Goal: Information Seeking & Learning: Learn about a topic

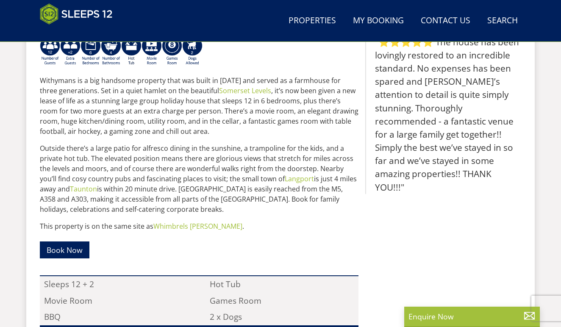
scroll to position [372, 0]
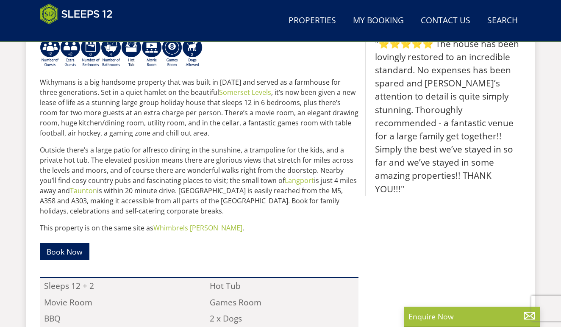
click at [184, 225] on link "Whimbrels [PERSON_NAME]" at bounding box center [197, 227] width 89 height 9
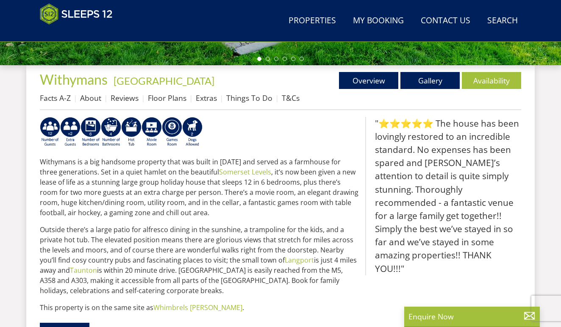
scroll to position [306, 0]
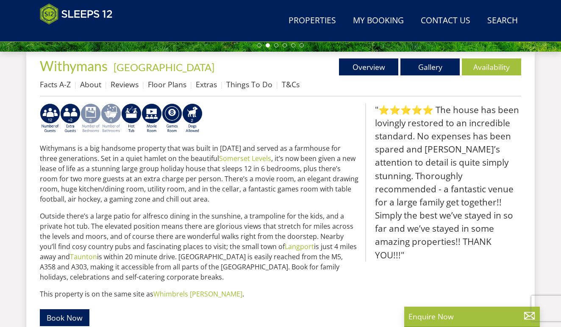
click at [90, 112] on img at bounding box center [91, 118] width 20 height 31
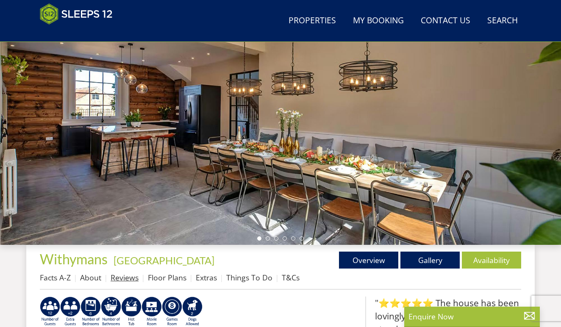
scroll to position [44, 0]
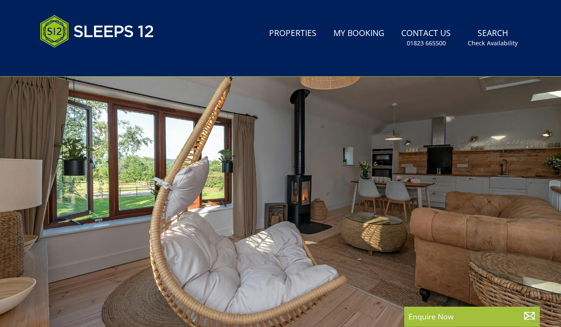
scroll to position [45, 0]
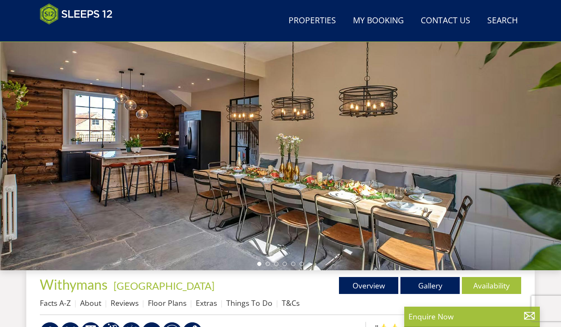
scroll to position [87, 0]
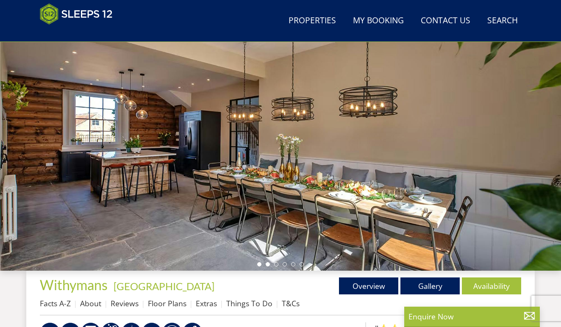
click at [270, 264] on li at bounding box center [268, 264] width 4 height 4
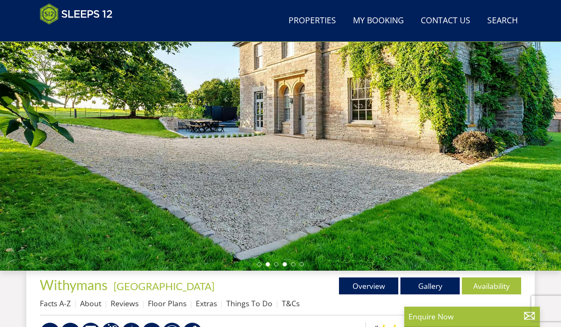
click at [285, 265] on li at bounding box center [285, 264] width 4 height 4
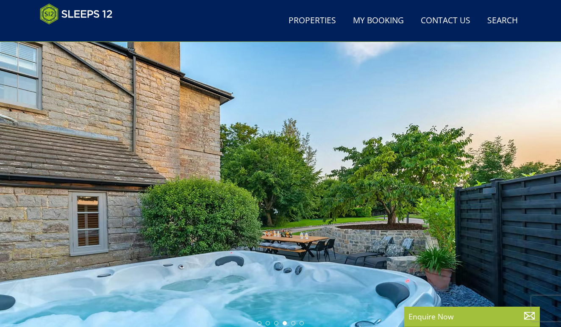
scroll to position [168, 0]
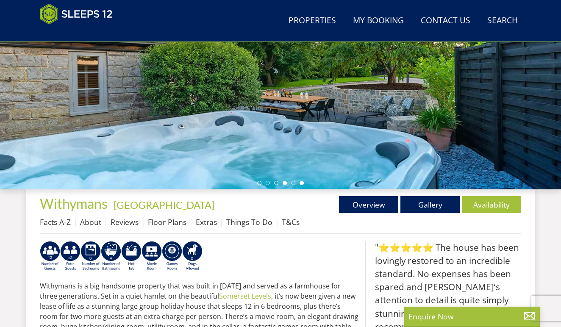
click at [301, 184] on li at bounding box center [302, 183] width 4 height 4
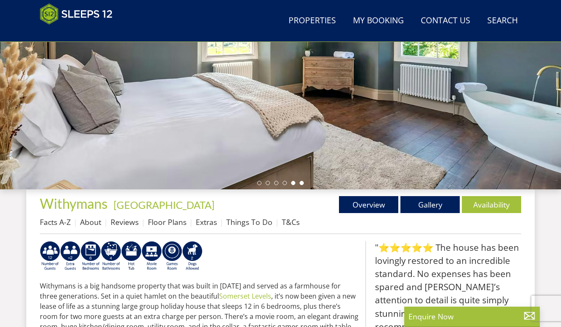
click at [292, 182] on li at bounding box center [293, 183] width 4 height 4
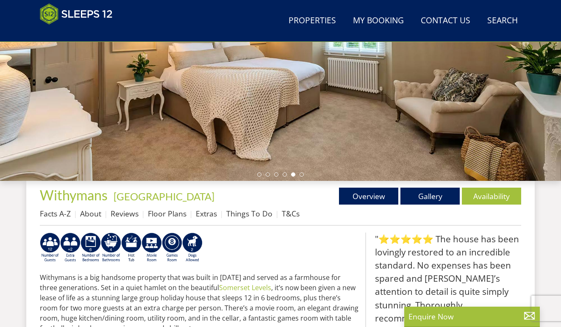
scroll to position [178, 0]
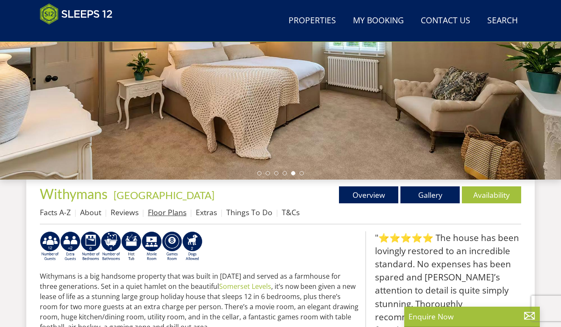
click at [165, 212] on link "Floor Plans" at bounding box center [167, 212] width 39 height 10
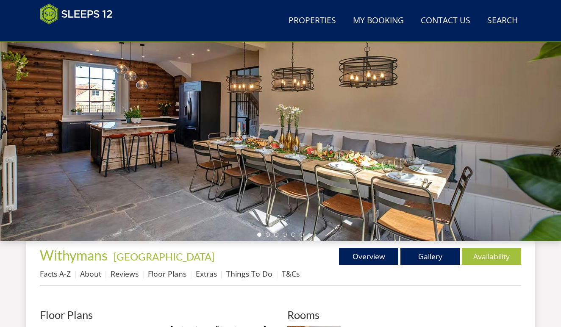
scroll to position [203, 0]
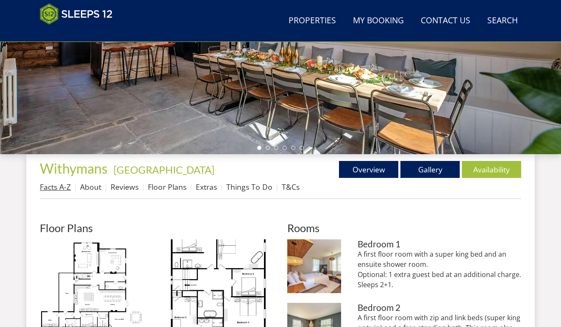
click at [51, 188] on link "Facts A-Z" at bounding box center [55, 187] width 31 height 10
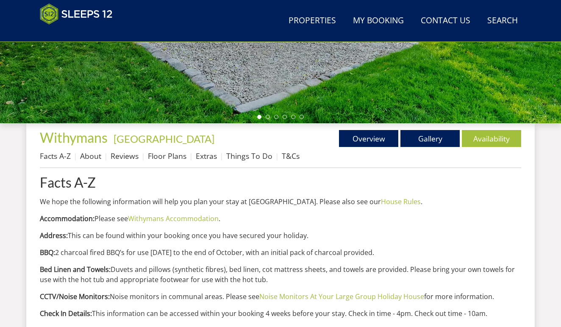
scroll to position [235, 0]
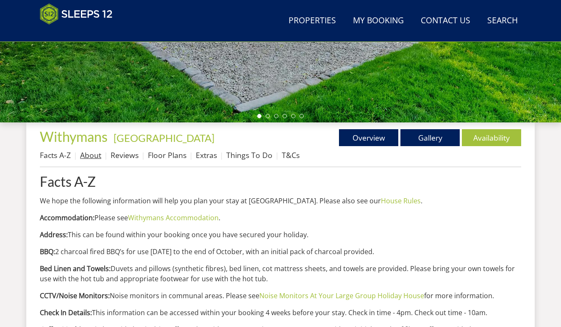
click at [91, 158] on link "About" at bounding box center [90, 155] width 21 height 10
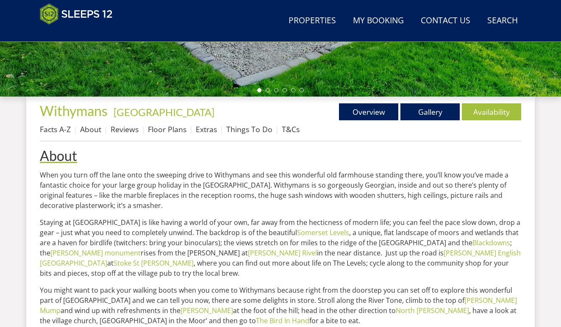
scroll to position [256, 0]
